Goal: Transaction & Acquisition: Purchase product/service

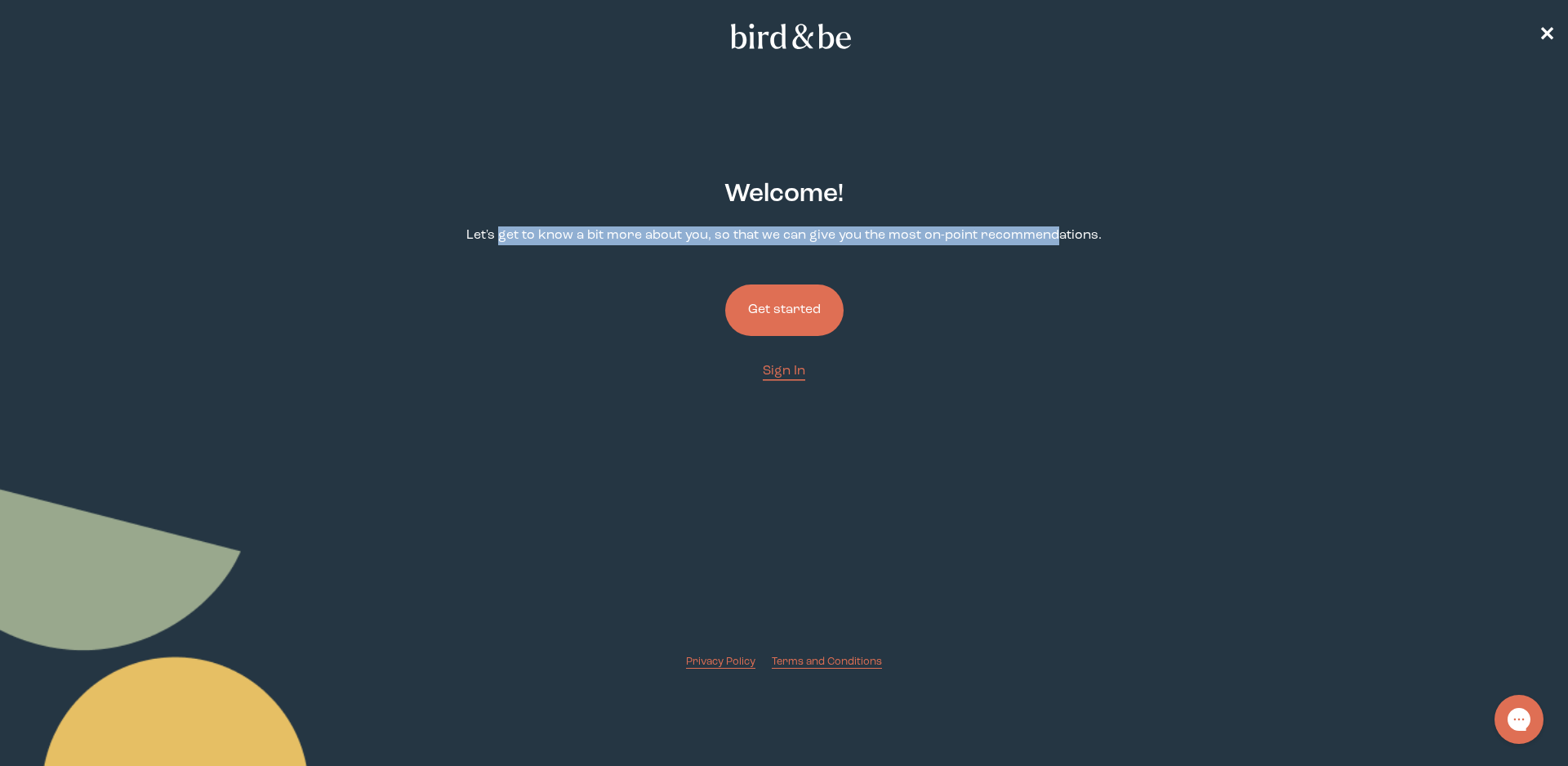
drag, startPoint x: 504, startPoint y: 236, endPoint x: 1054, endPoint y: 236, distance: 550.0
click at [1054, 236] on p "Let's get to know a bit more about you, so that we can give you the most on-poi…" at bounding box center [784, 235] width 636 height 19
drag, startPoint x: 694, startPoint y: 228, endPoint x: 977, endPoint y: 230, distance: 283.0
click at [977, 230] on p "Let's get to know a bit more about you, so that we can give you the most on-poi…" at bounding box center [784, 235] width 636 height 19
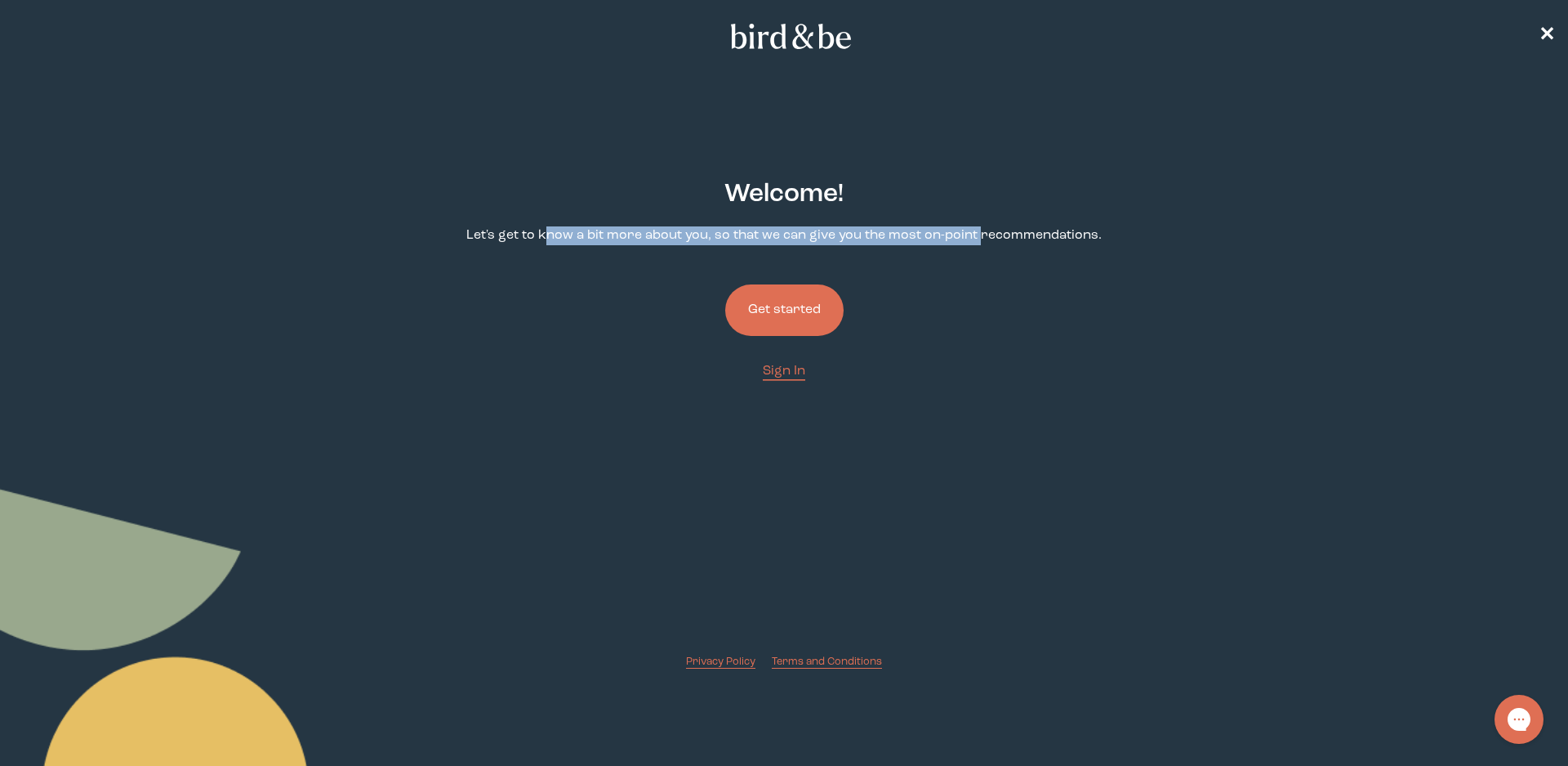
click at [977, 230] on p "Let's get to know a bit more about you, so that we can give you the most on-poi…" at bounding box center [784, 235] width 636 height 19
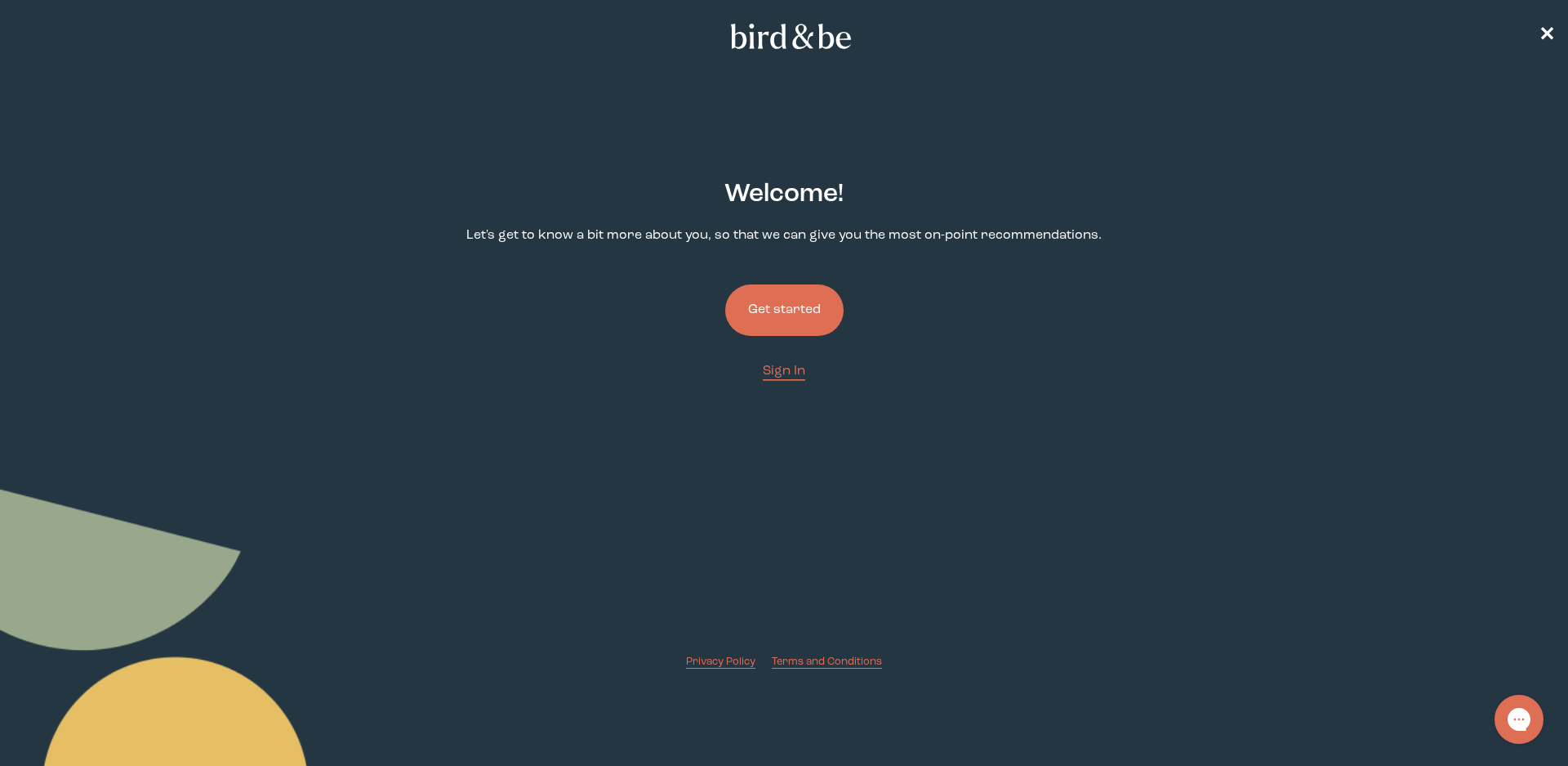
click at [797, 314] on button "Get started" at bounding box center [784, 310] width 118 height 52
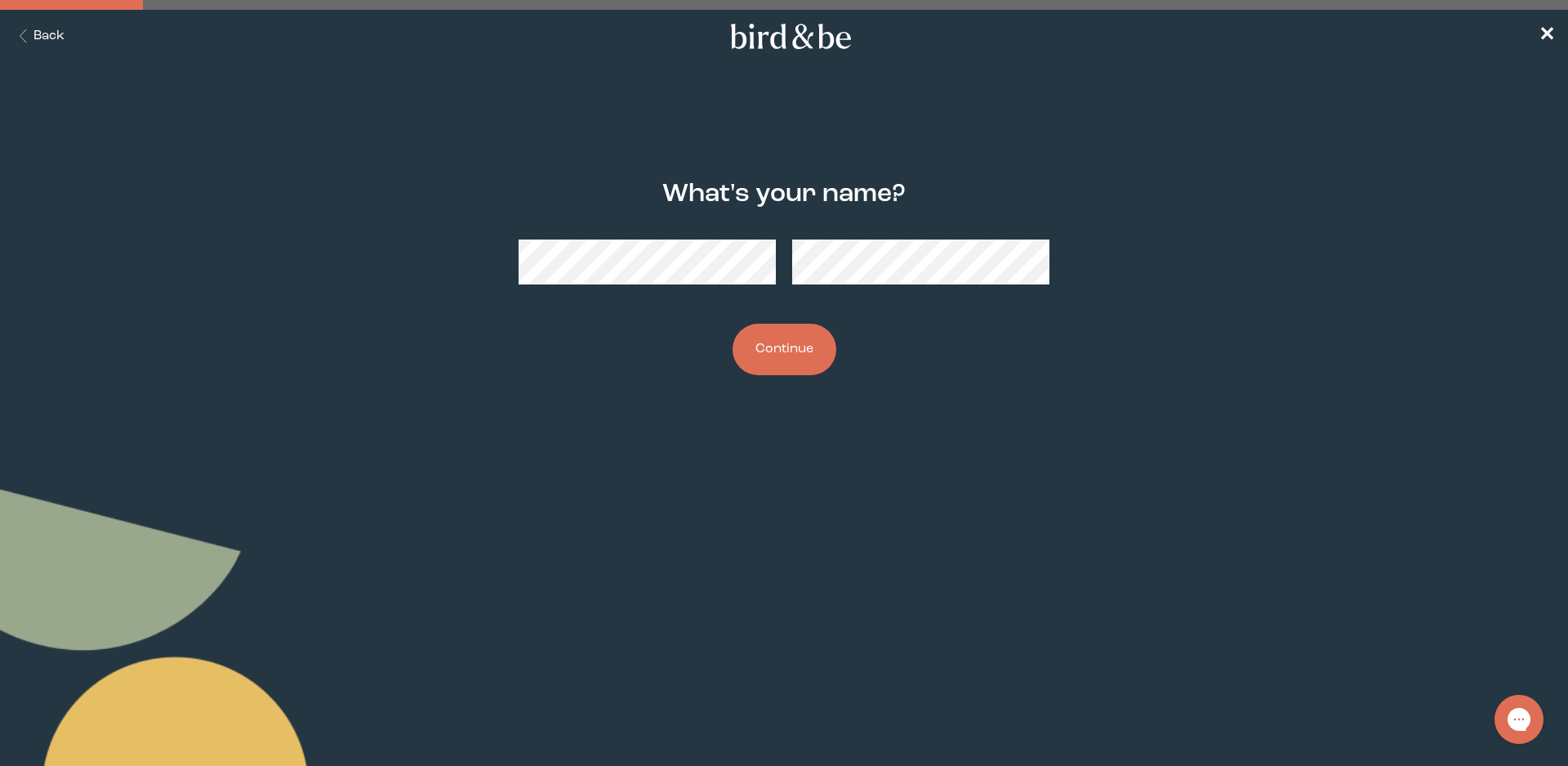
click at [783, 355] on button "Continue" at bounding box center [784, 350] width 104 height 52
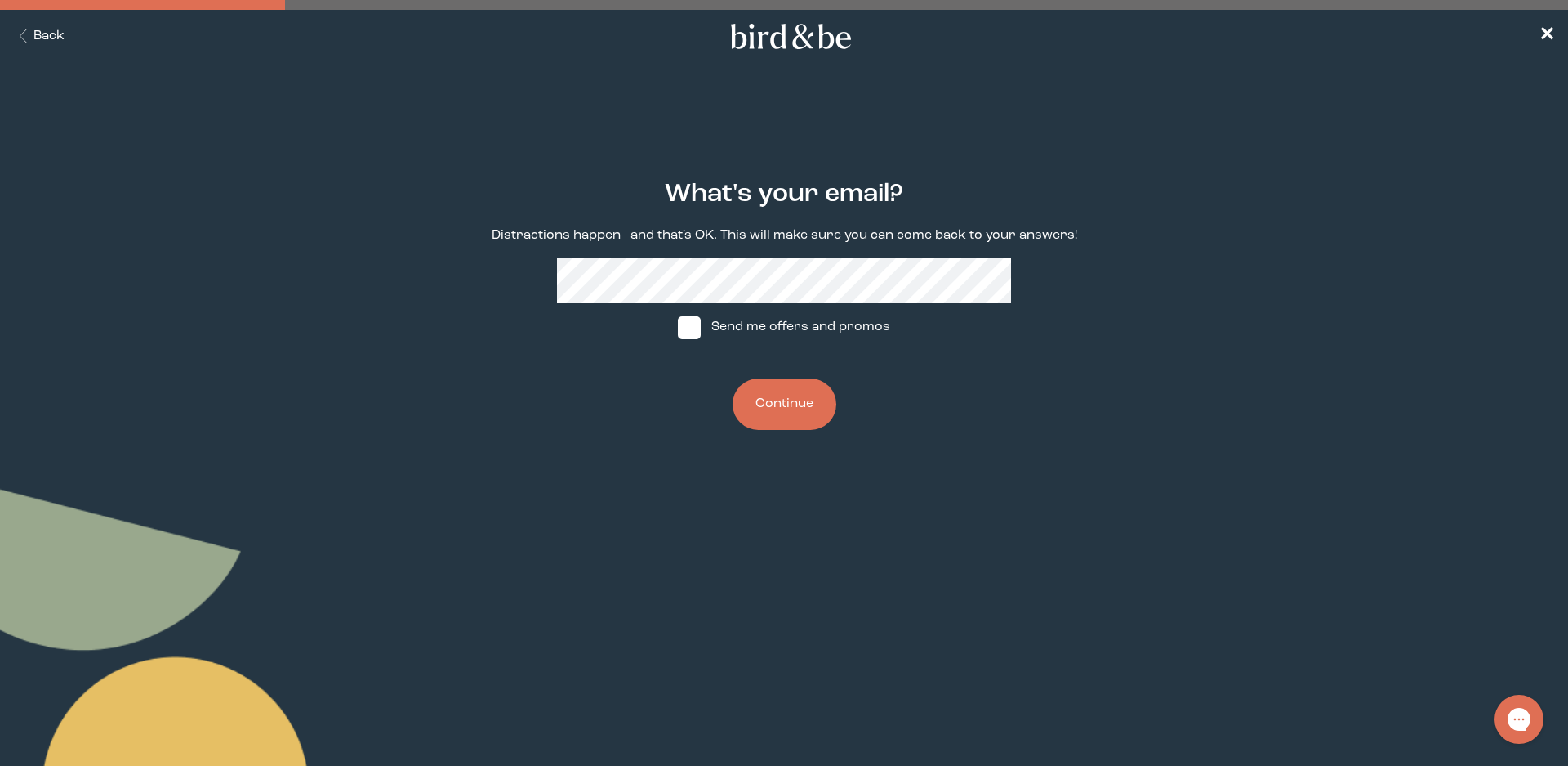
click at [781, 409] on button "Continue" at bounding box center [784, 404] width 104 height 52
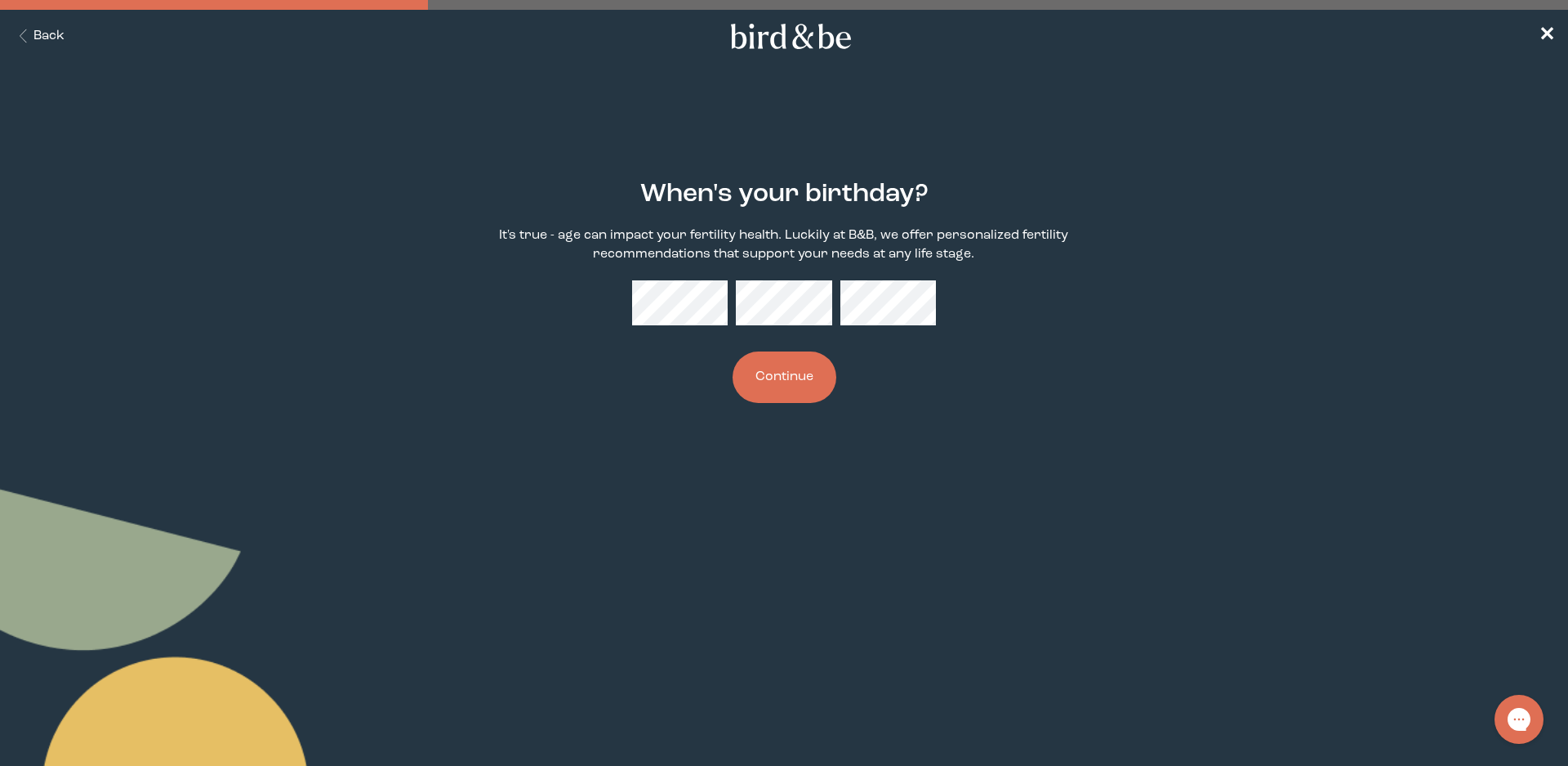
click at [797, 371] on button "Continue" at bounding box center [784, 377] width 104 height 52
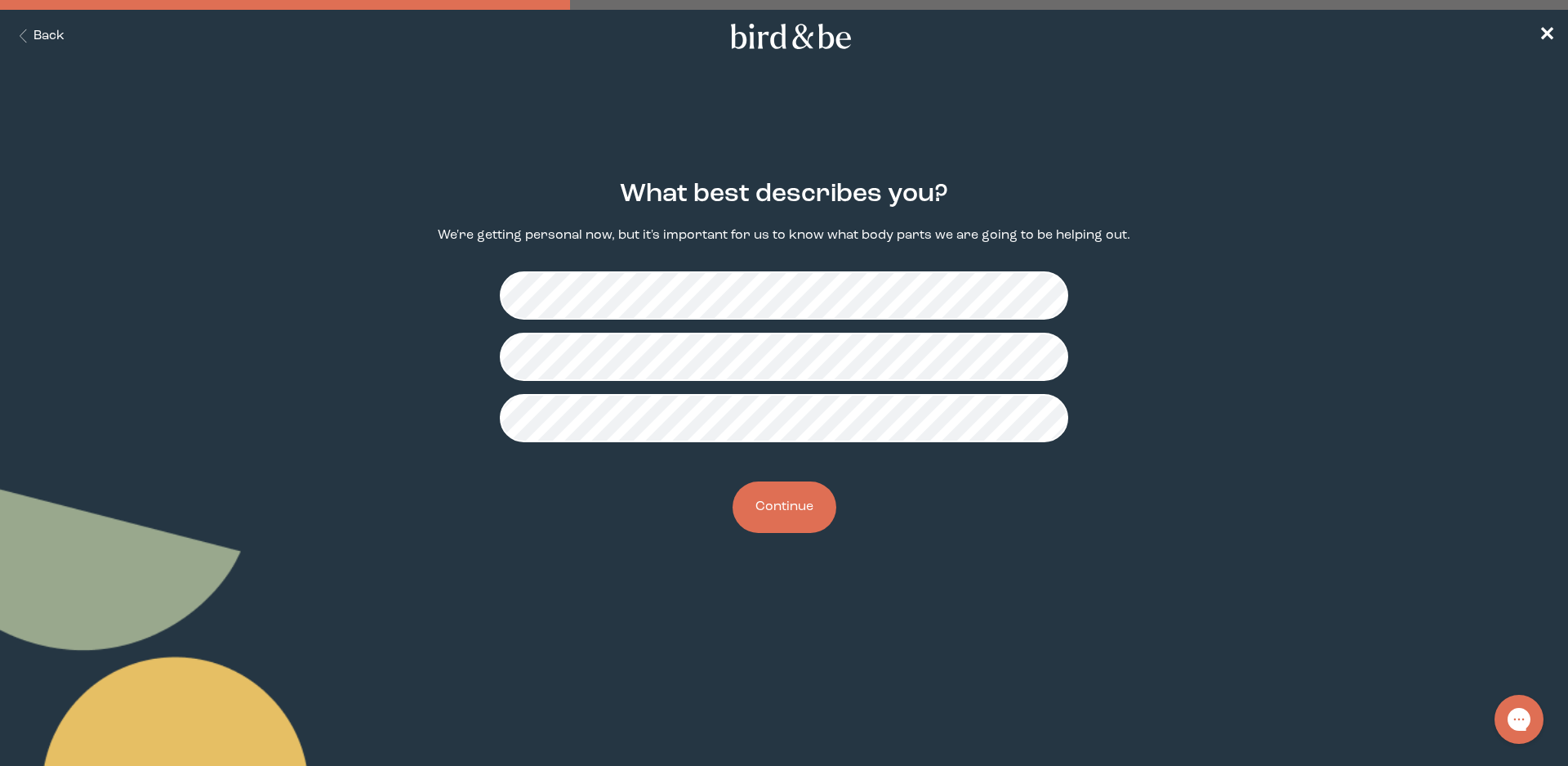
click at [787, 504] on button "Continue" at bounding box center [784, 507] width 104 height 52
click at [775, 512] on button "Continue" at bounding box center [784, 507] width 104 height 52
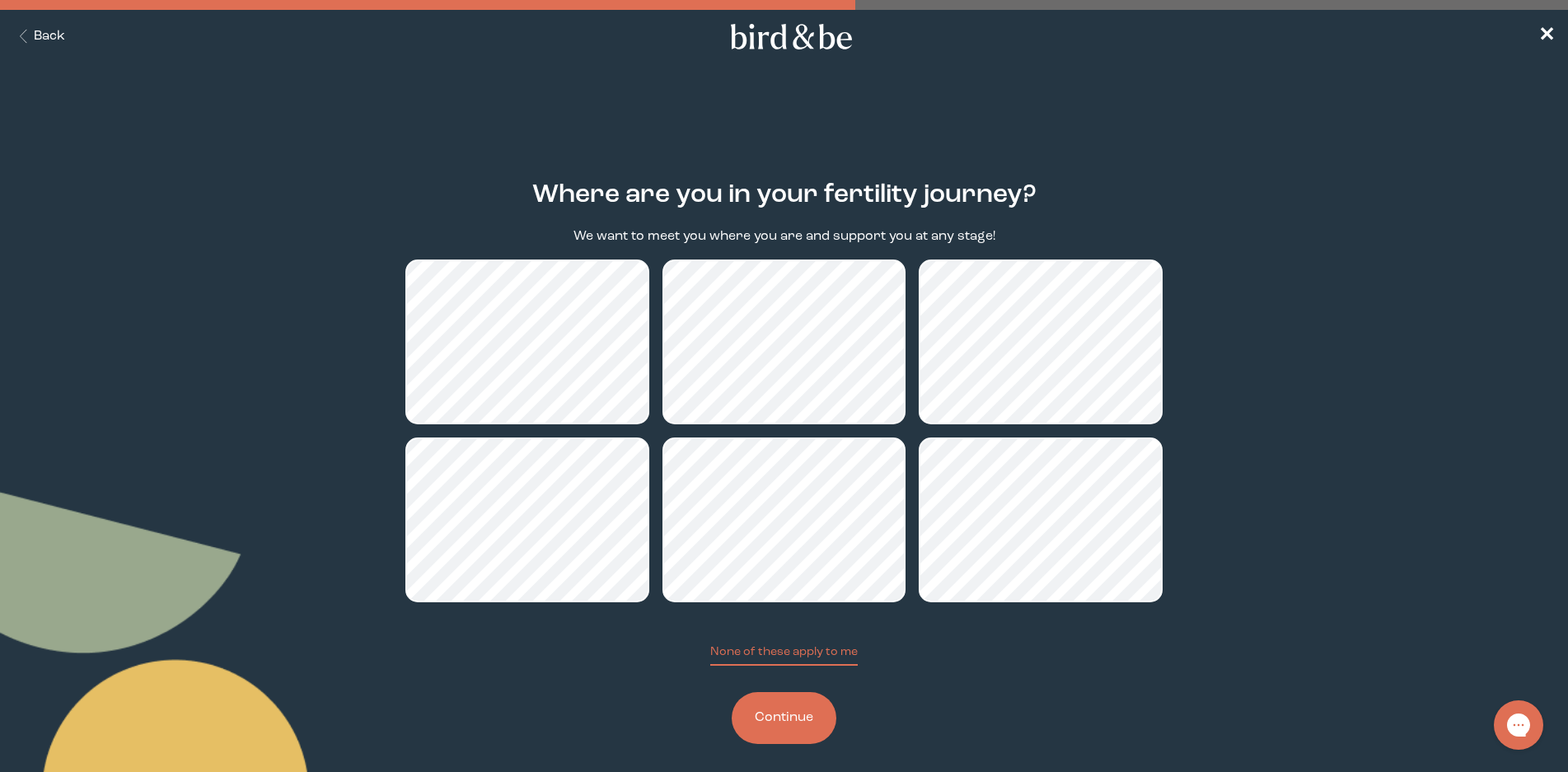
click at [779, 720] on button "Continue" at bounding box center [784, 717] width 105 height 52
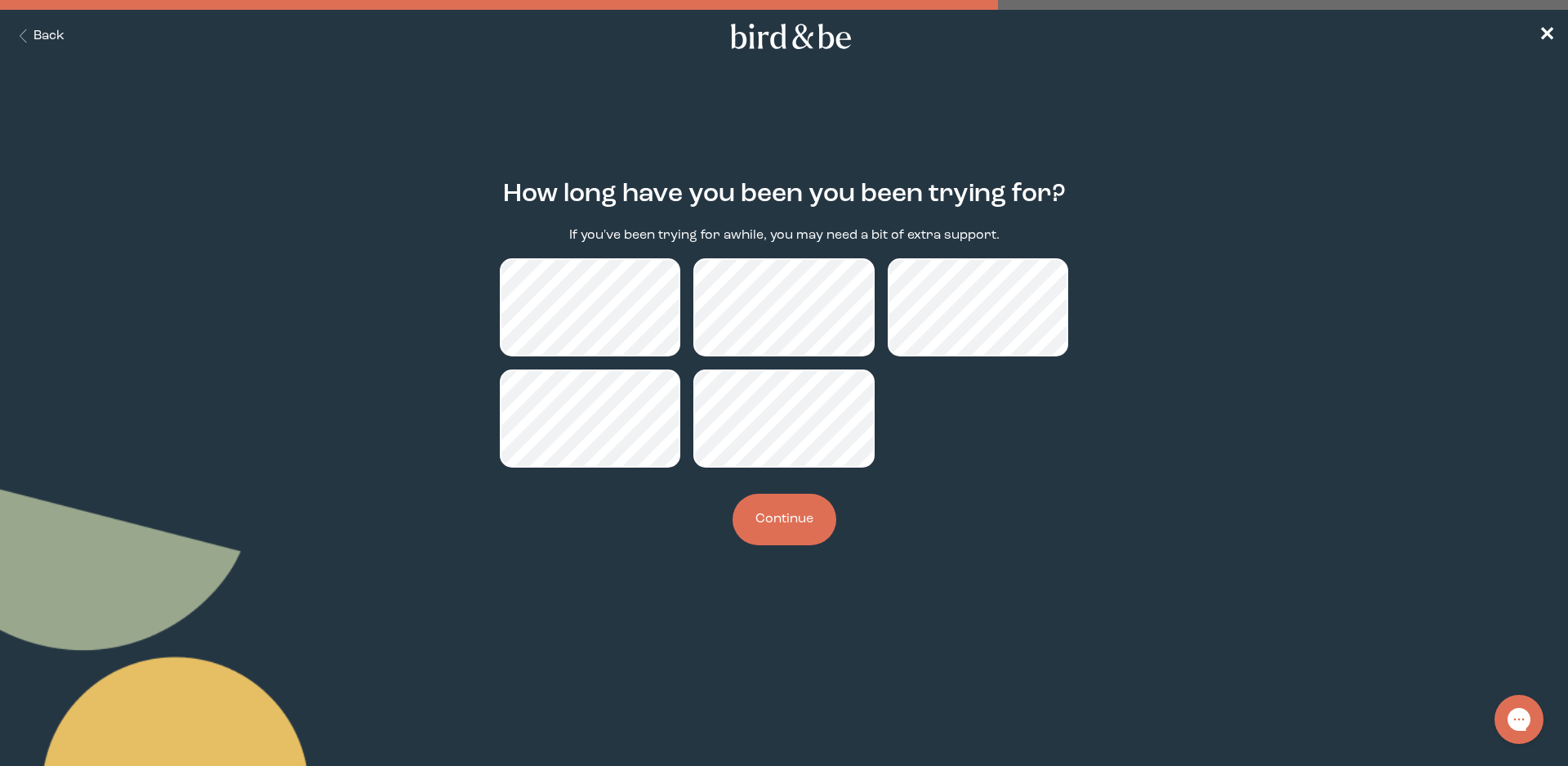
click at [774, 528] on button "Continue" at bounding box center [784, 520] width 104 height 52
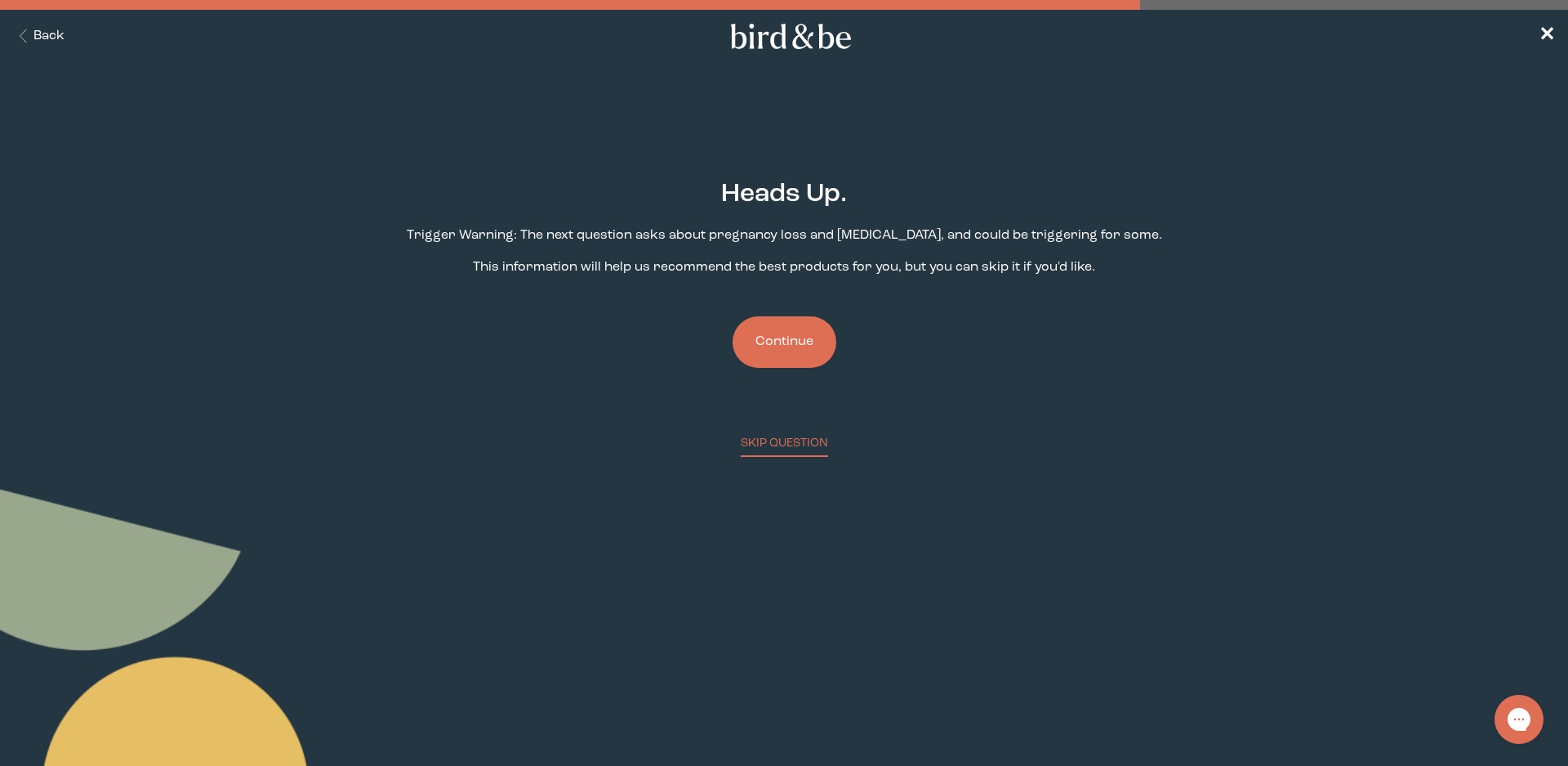
click at [813, 340] on button "Continue" at bounding box center [784, 342] width 104 height 52
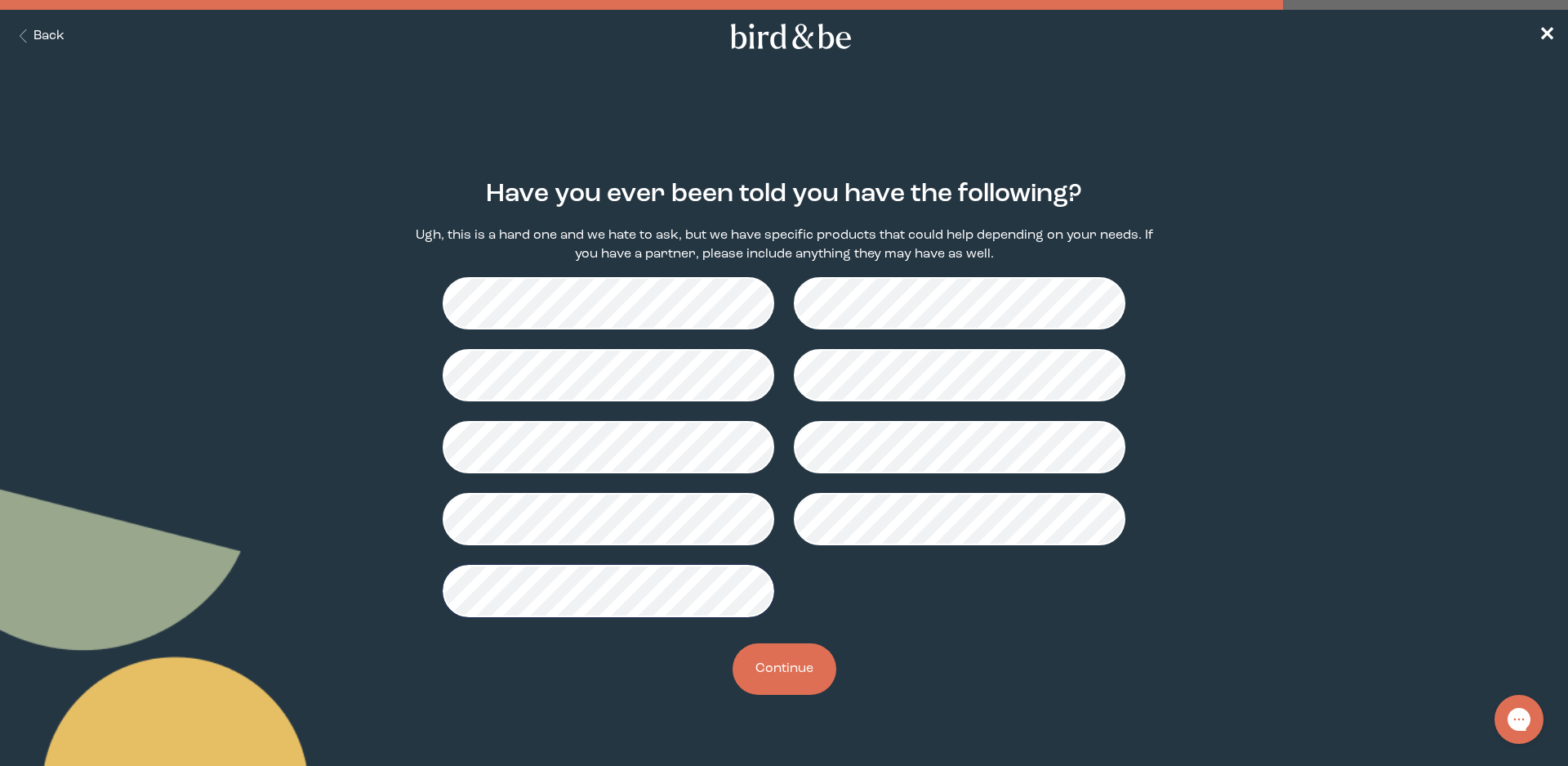
click at [808, 677] on button "Continue" at bounding box center [784, 669] width 104 height 52
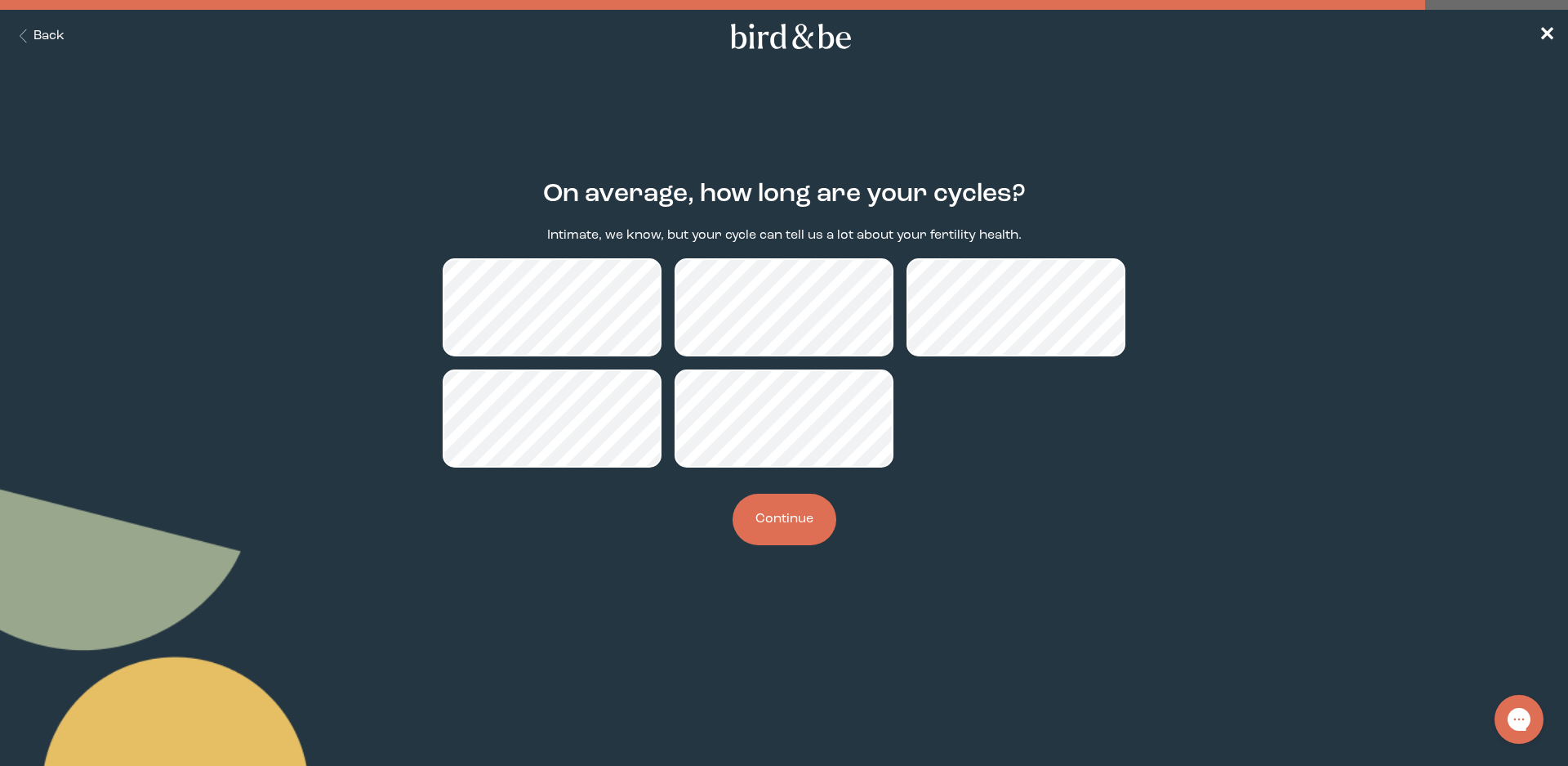
click at [803, 536] on button "Continue" at bounding box center [784, 520] width 104 height 52
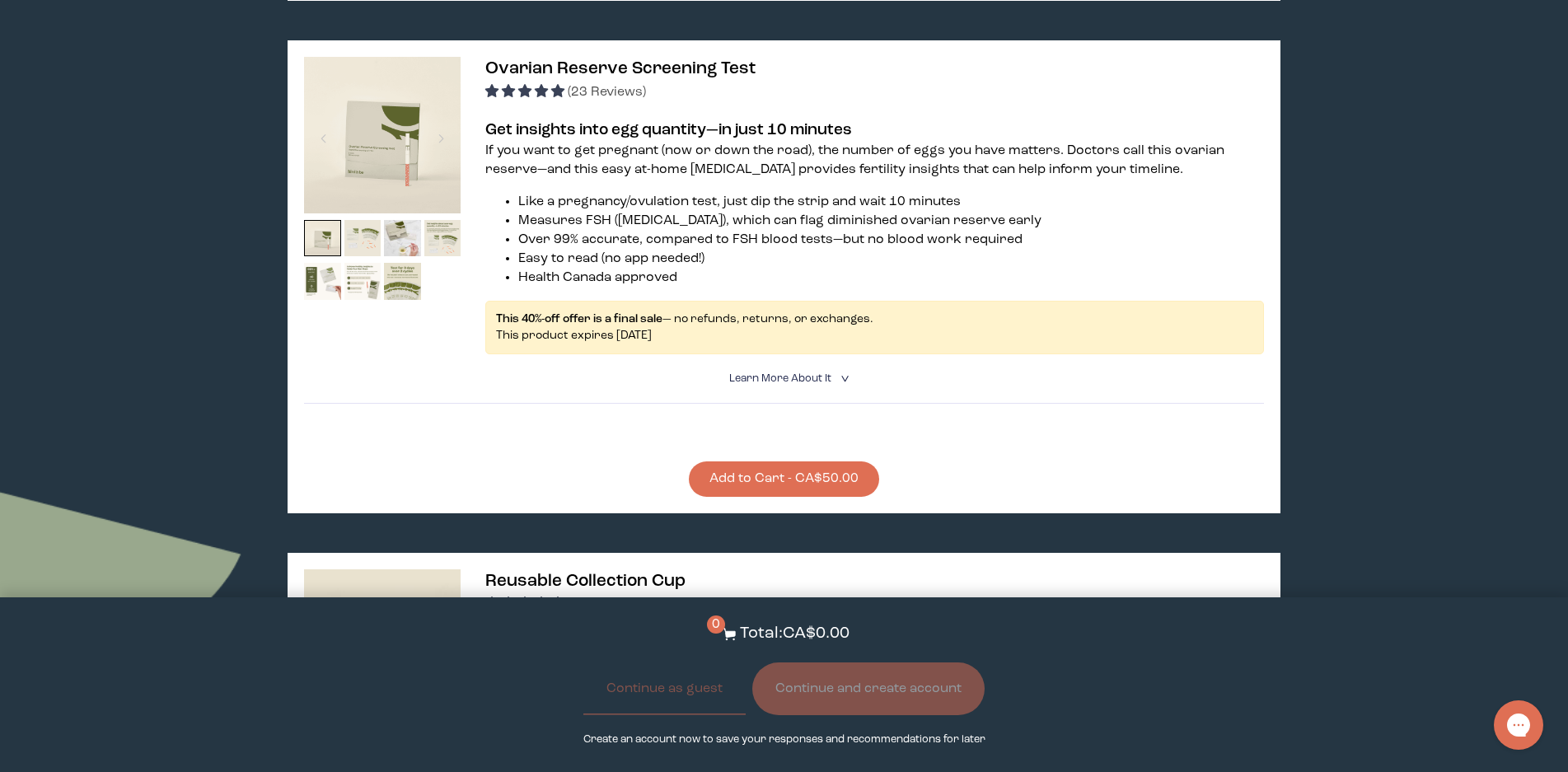
scroll to position [2199, 0]
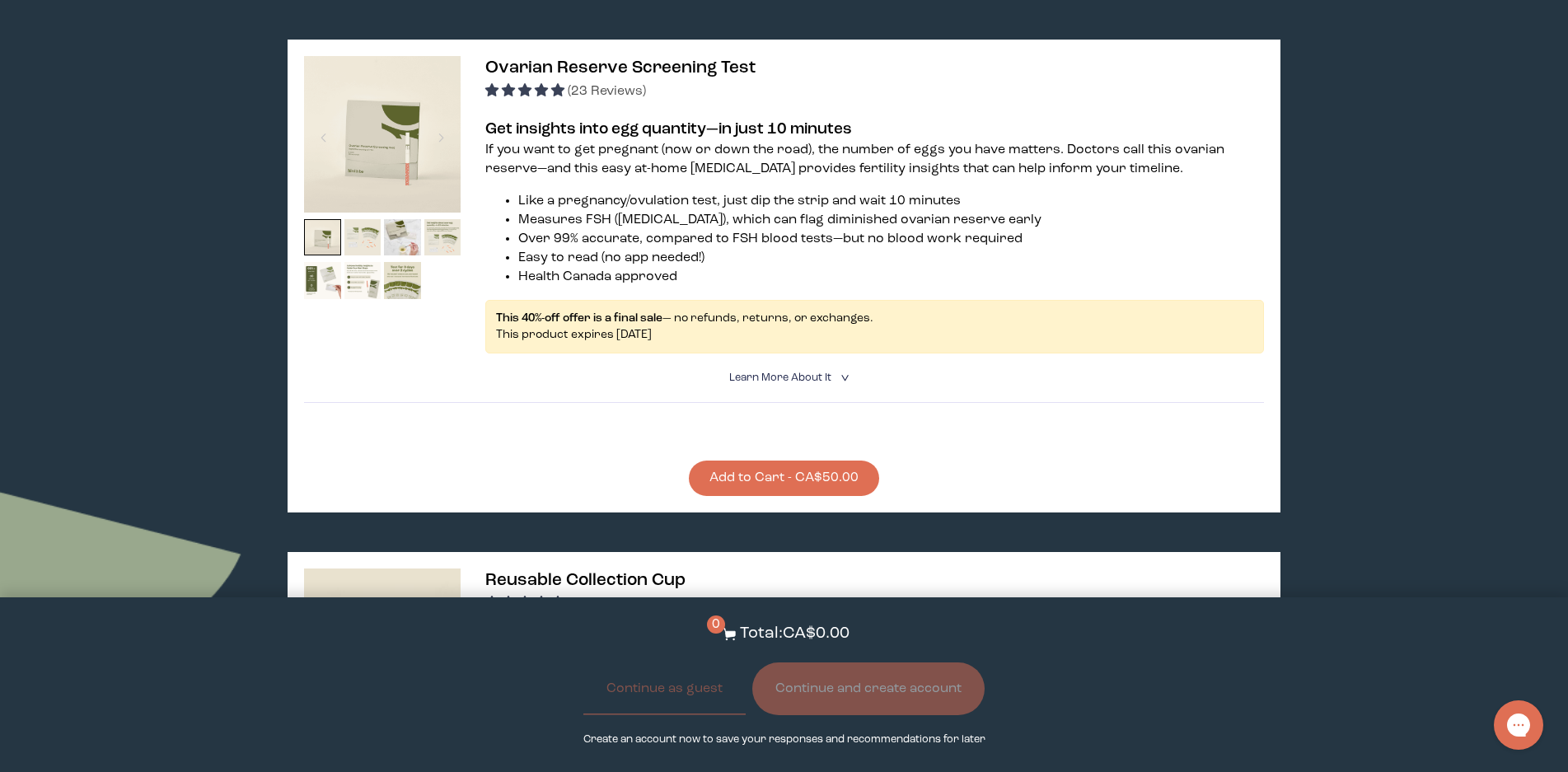
click at [828, 460] on button "Add to Cart - CA$50.00" at bounding box center [784, 477] width 190 height 35
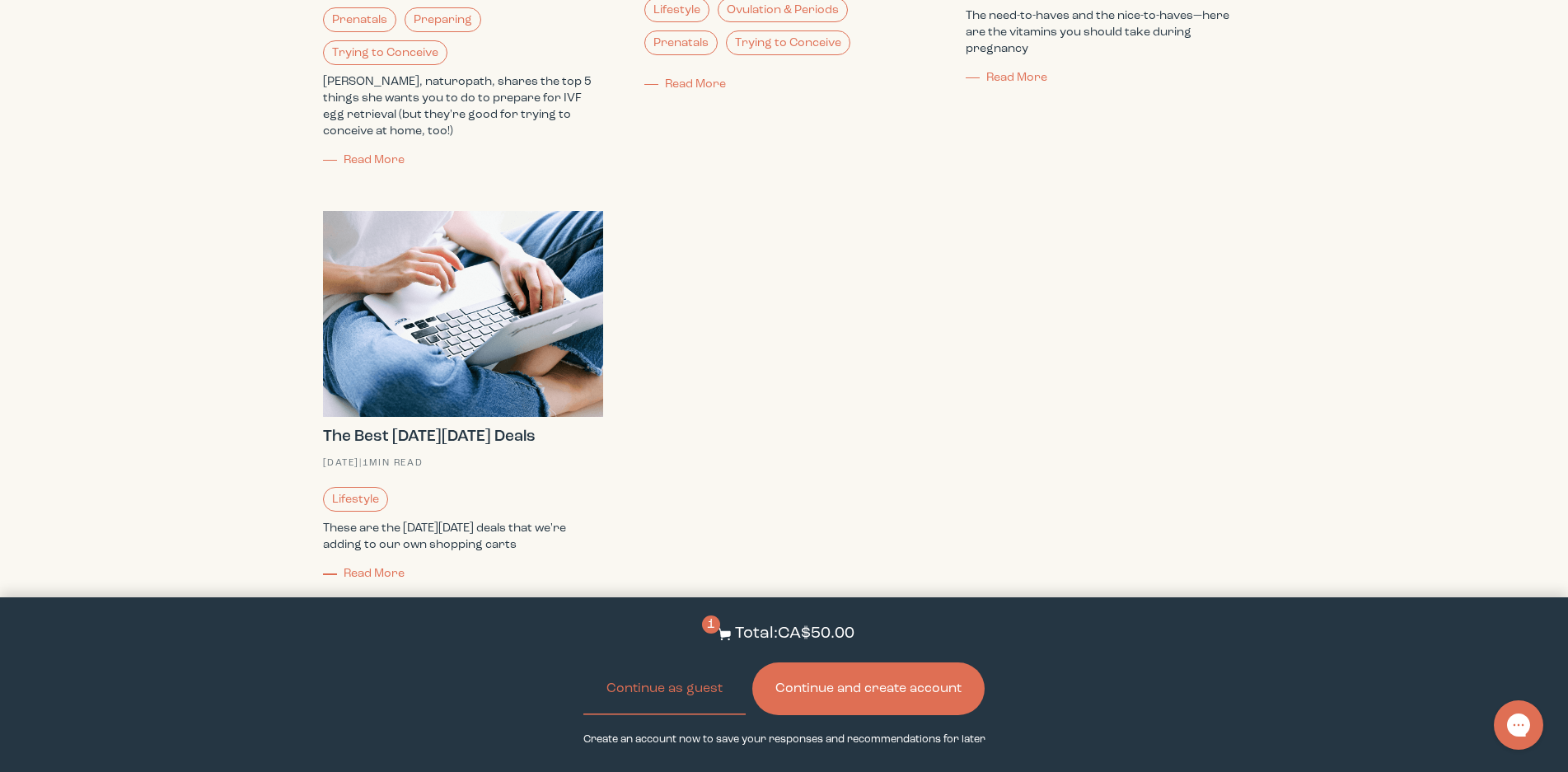
scroll to position [5164, 0]
click at [859, 695] on button "Continue and create account" at bounding box center [868, 688] width 232 height 53
click at [680, 695] on button "Continue as guest" at bounding box center [664, 688] width 162 height 53
